Goal: Task Accomplishment & Management: Complete application form

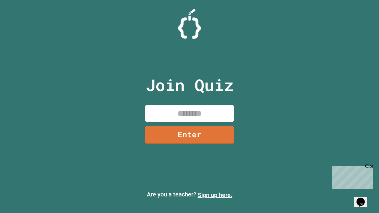
click at [215, 195] on link "Sign up here." at bounding box center [215, 194] width 35 height 7
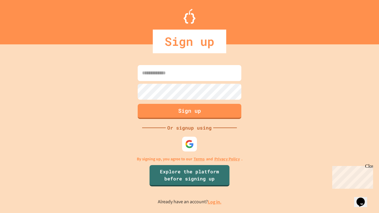
click at [215, 202] on link "Log in." at bounding box center [215, 202] width 14 height 6
